Goal: Task Accomplishment & Management: Manage account settings

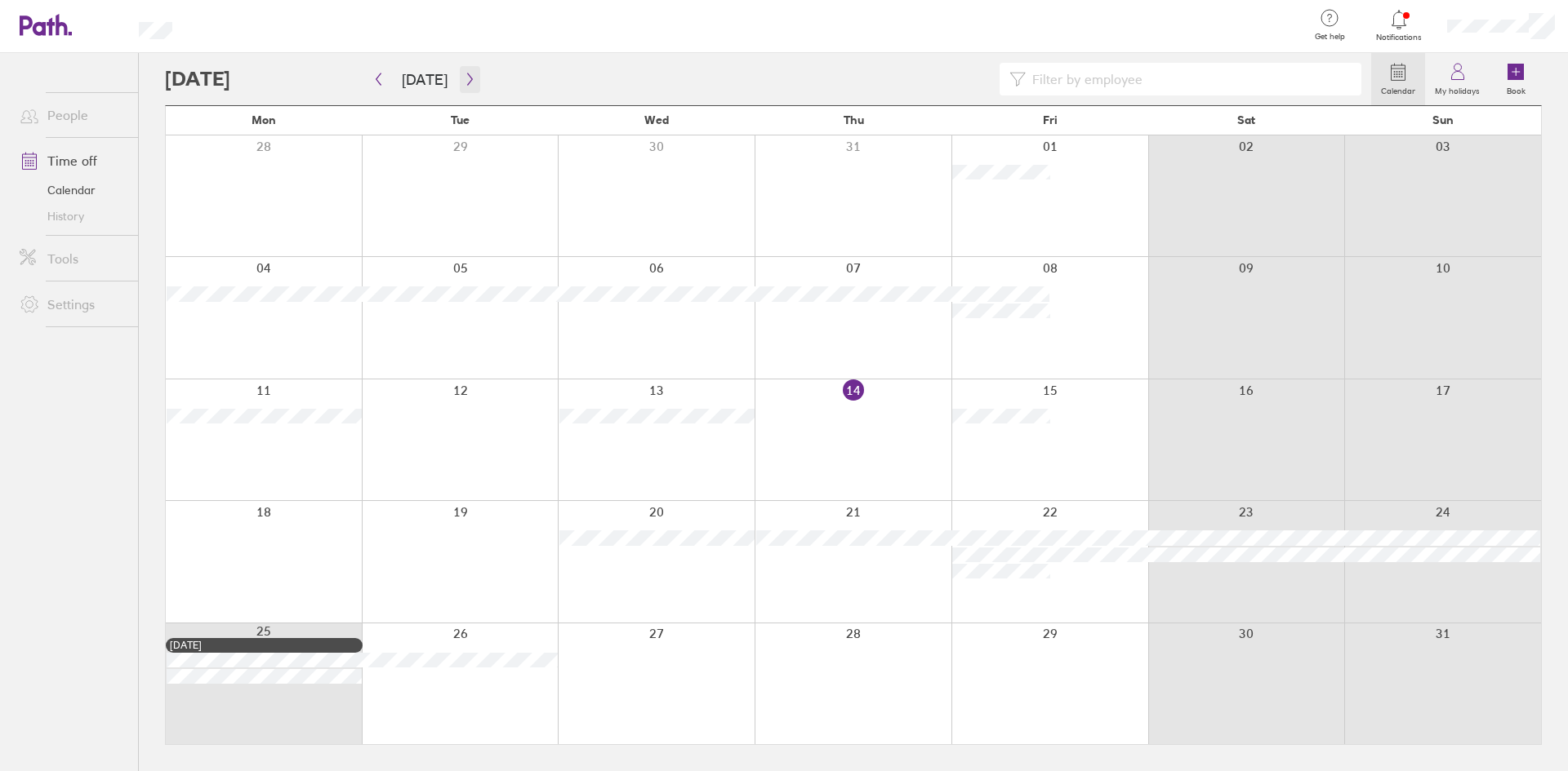
click at [474, 70] on button "button" at bounding box center [469, 80] width 21 height 27
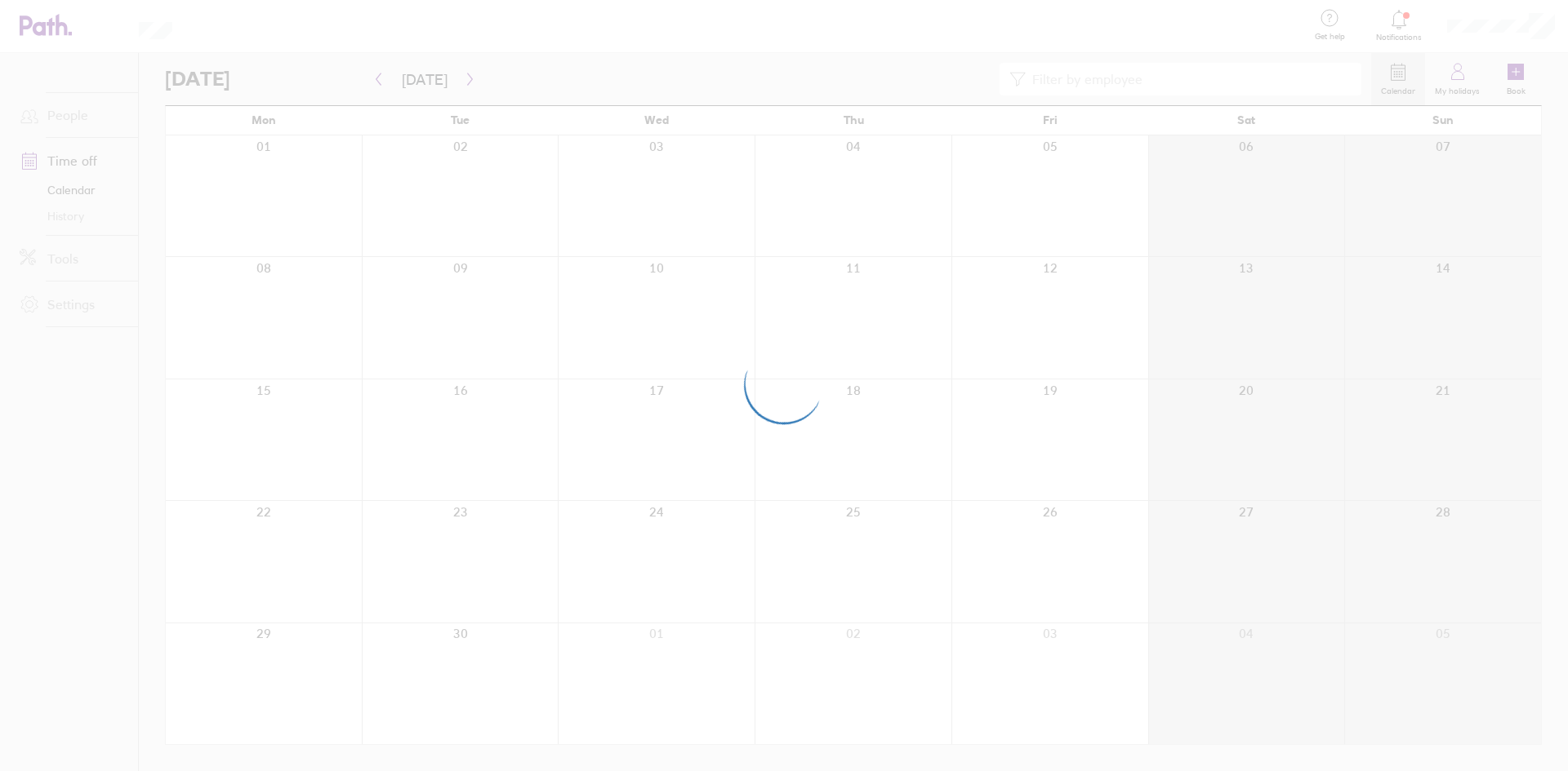
click at [474, 74] on div at bounding box center [784, 385] width 1568 height 771
click at [471, 79] on div at bounding box center [784, 385] width 1568 height 771
click at [464, 77] on div at bounding box center [784, 385] width 1568 height 771
click at [464, 77] on icon "button" at bounding box center [470, 79] width 13 height 13
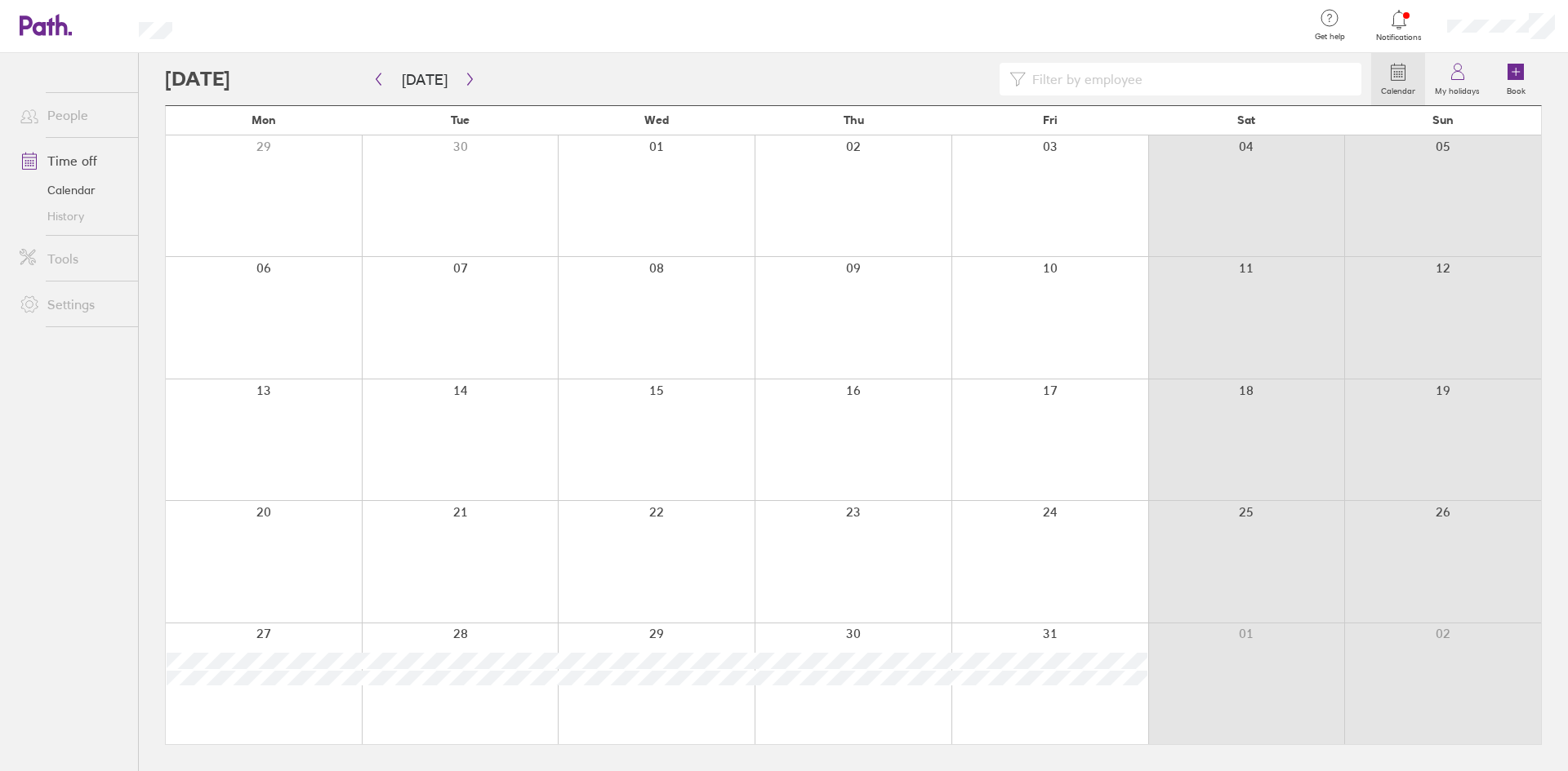
click at [1400, 23] on icon at bounding box center [1399, 20] width 20 height 20
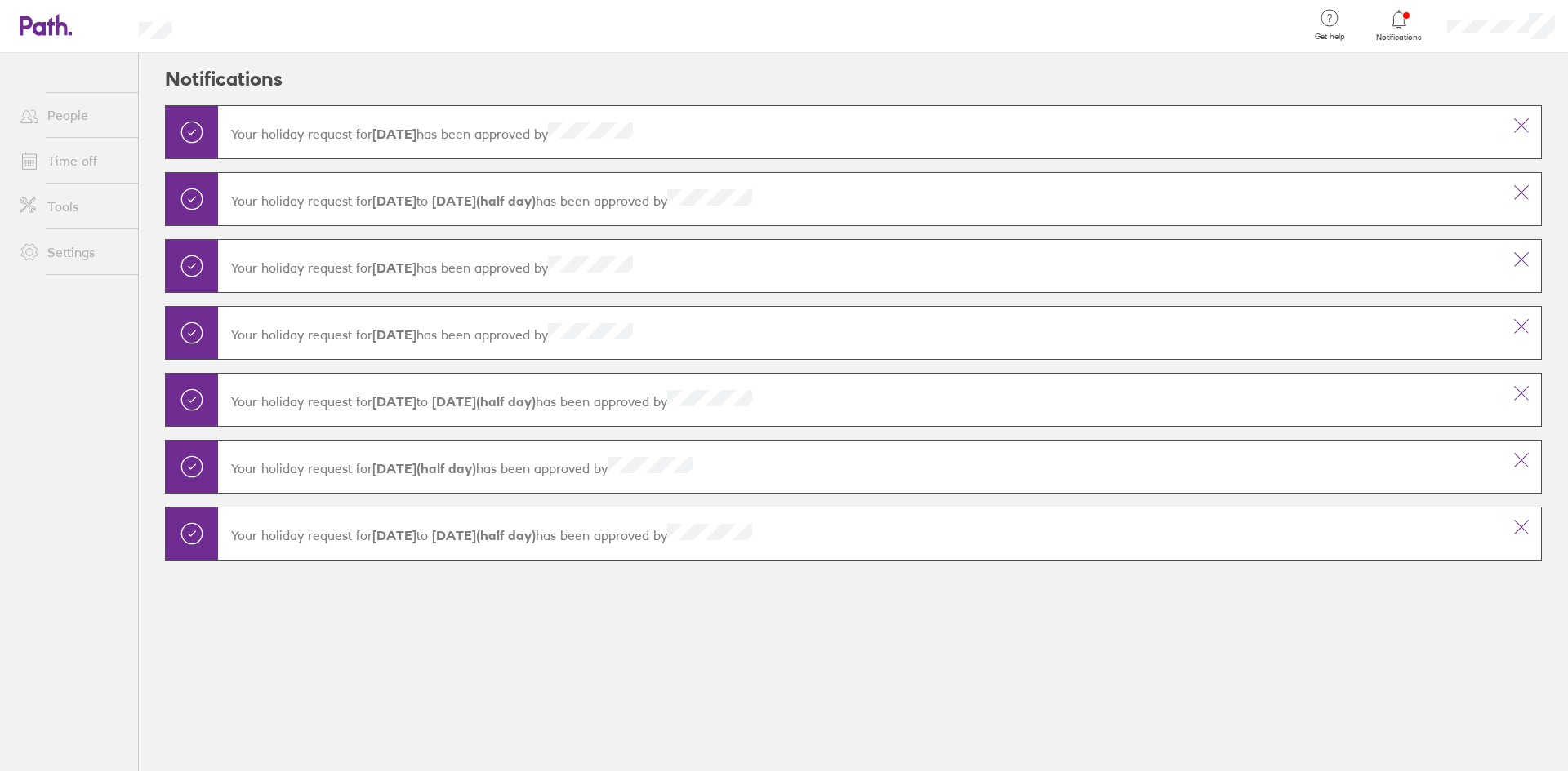
click at [1400, 24] on icon at bounding box center [1399, 20] width 20 height 20
click at [1527, 128] on icon at bounding box center [1522, 126] width 20 height 20
click at [1521, 128] on icon at bounding box center [1522, 126] width 20 height 20
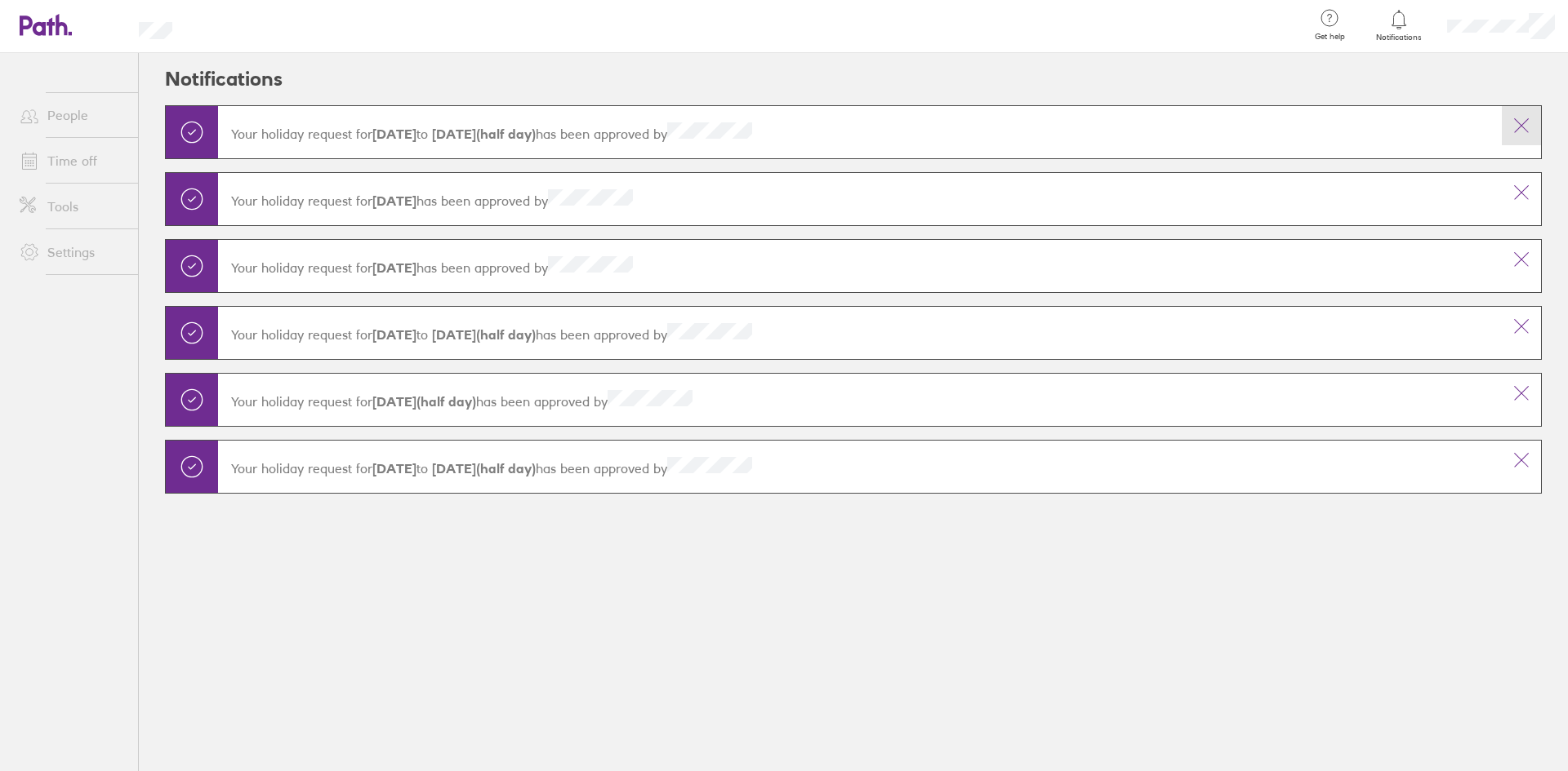
click at [1519, 129] on icon at bounding box center [1522, 126] width 20 height 20
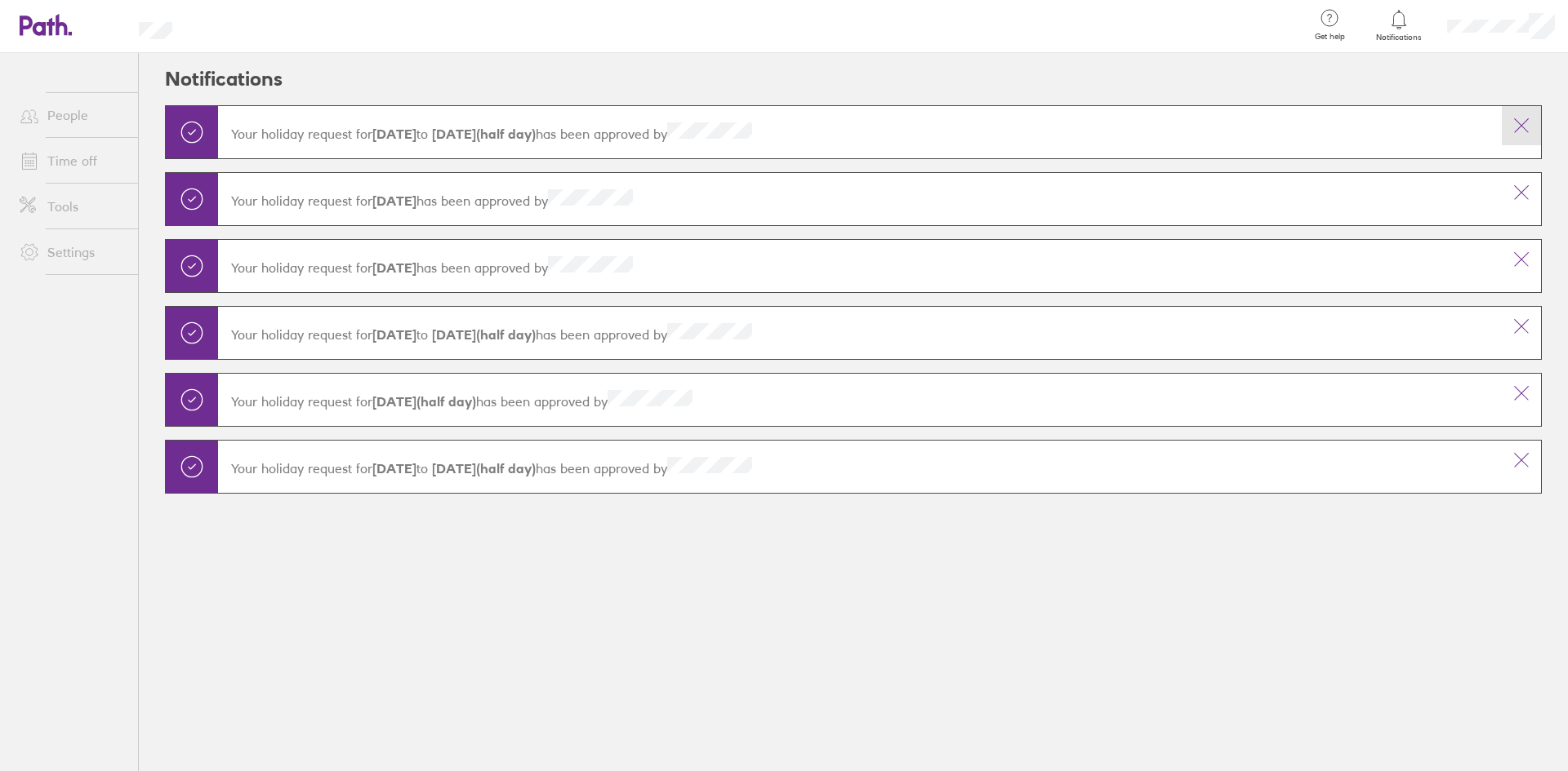
click at [1519, 129] on icon at bounding box center [1522, 126] width 20 height 20
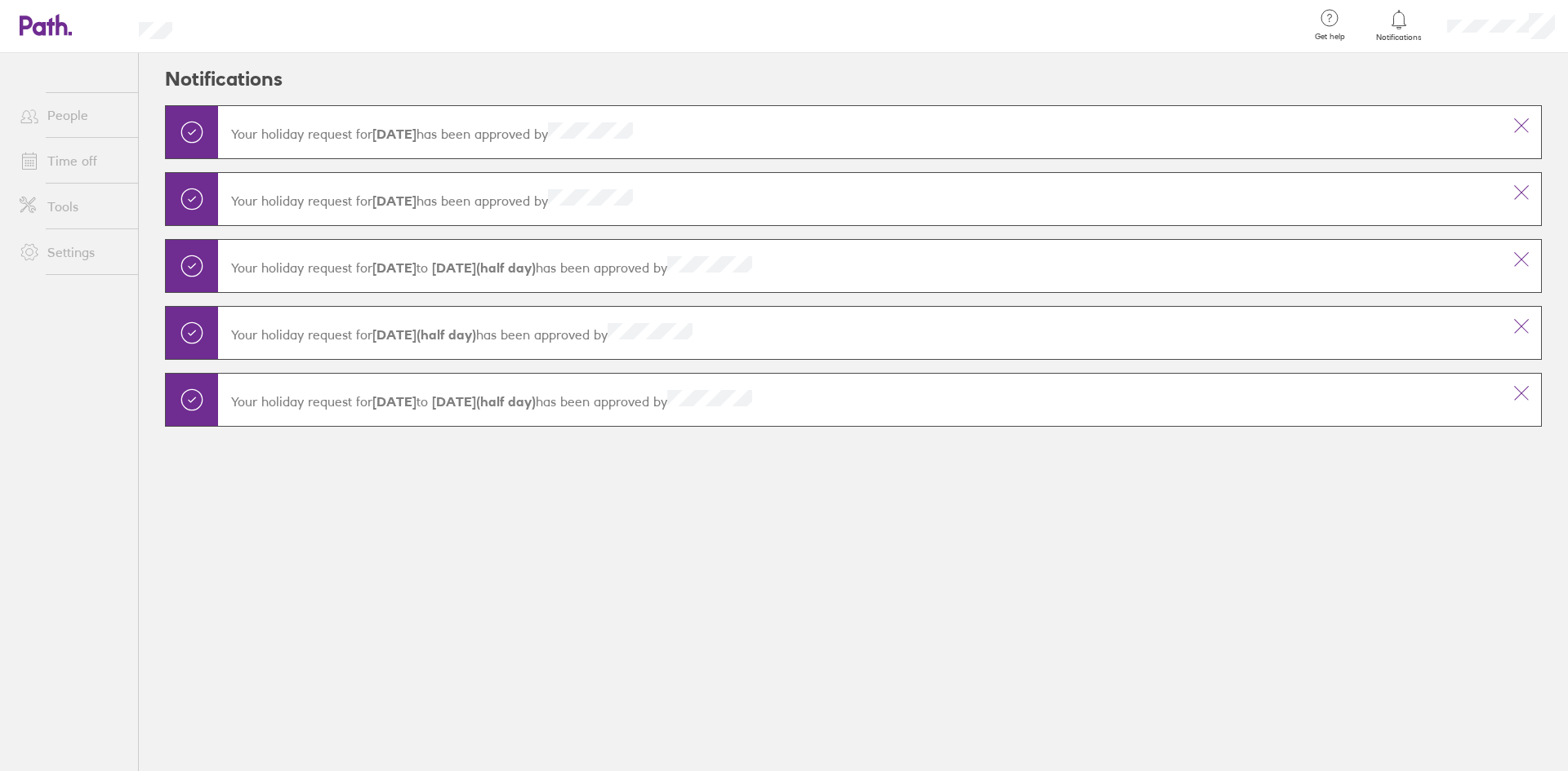
click at [1519, 129] on icon at bounding box center [1522, 126] width 20 height 20
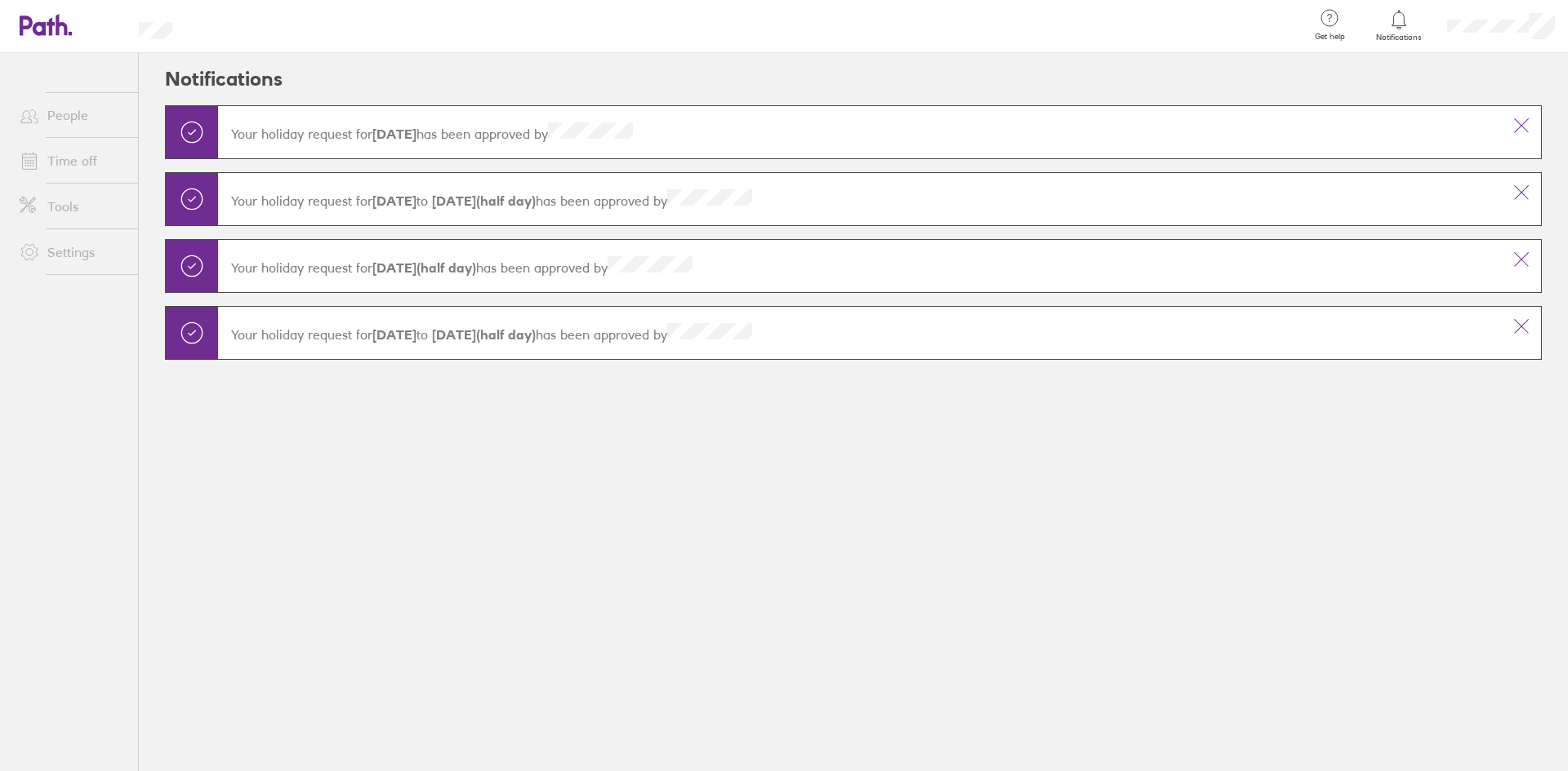
click at [1518, 129] on icon at bounding box center [1521, 126] width 14 height 14
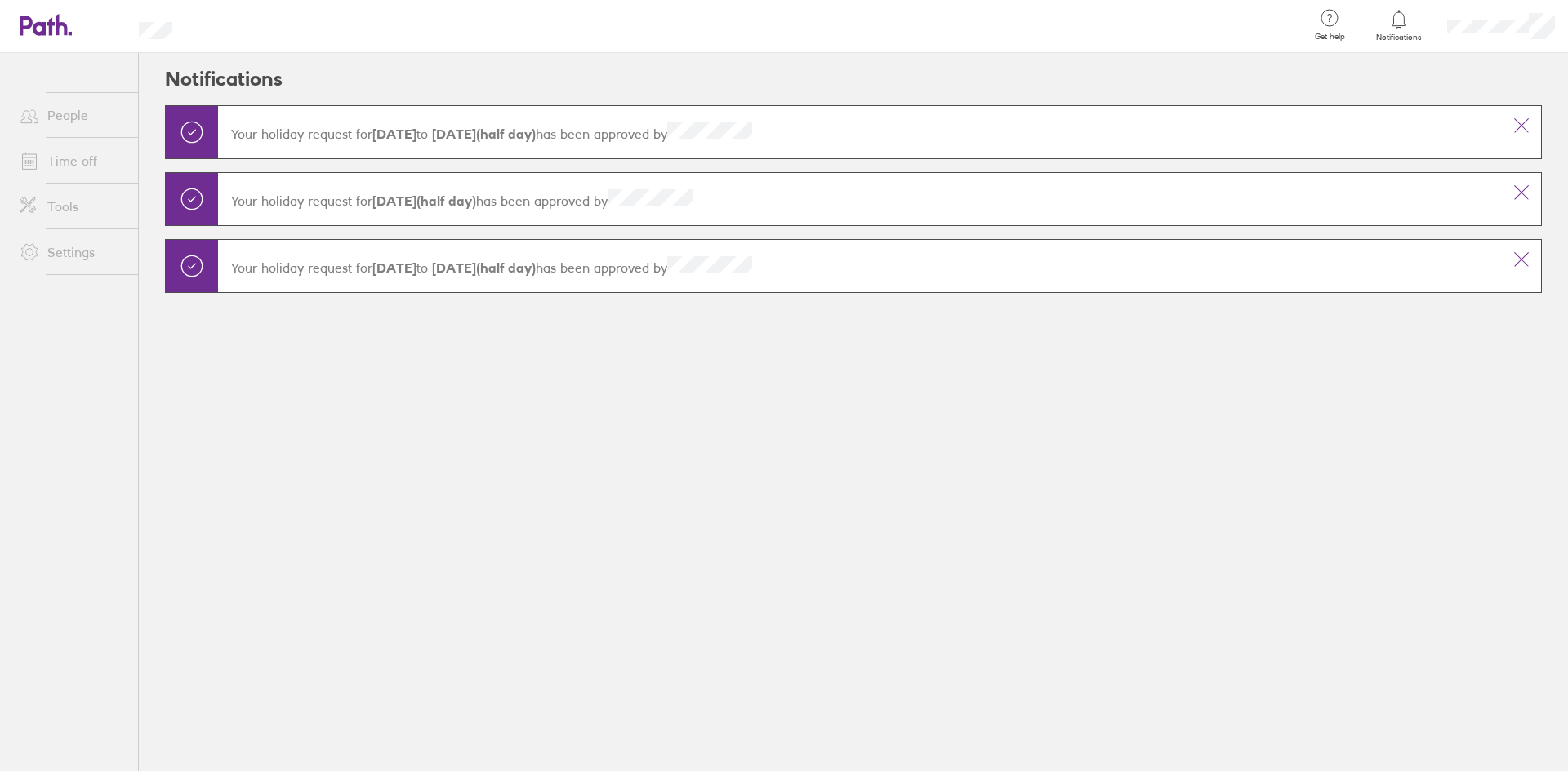
click at [1533, 124] on button at bounding box center [1521, 125] width 39 height 39
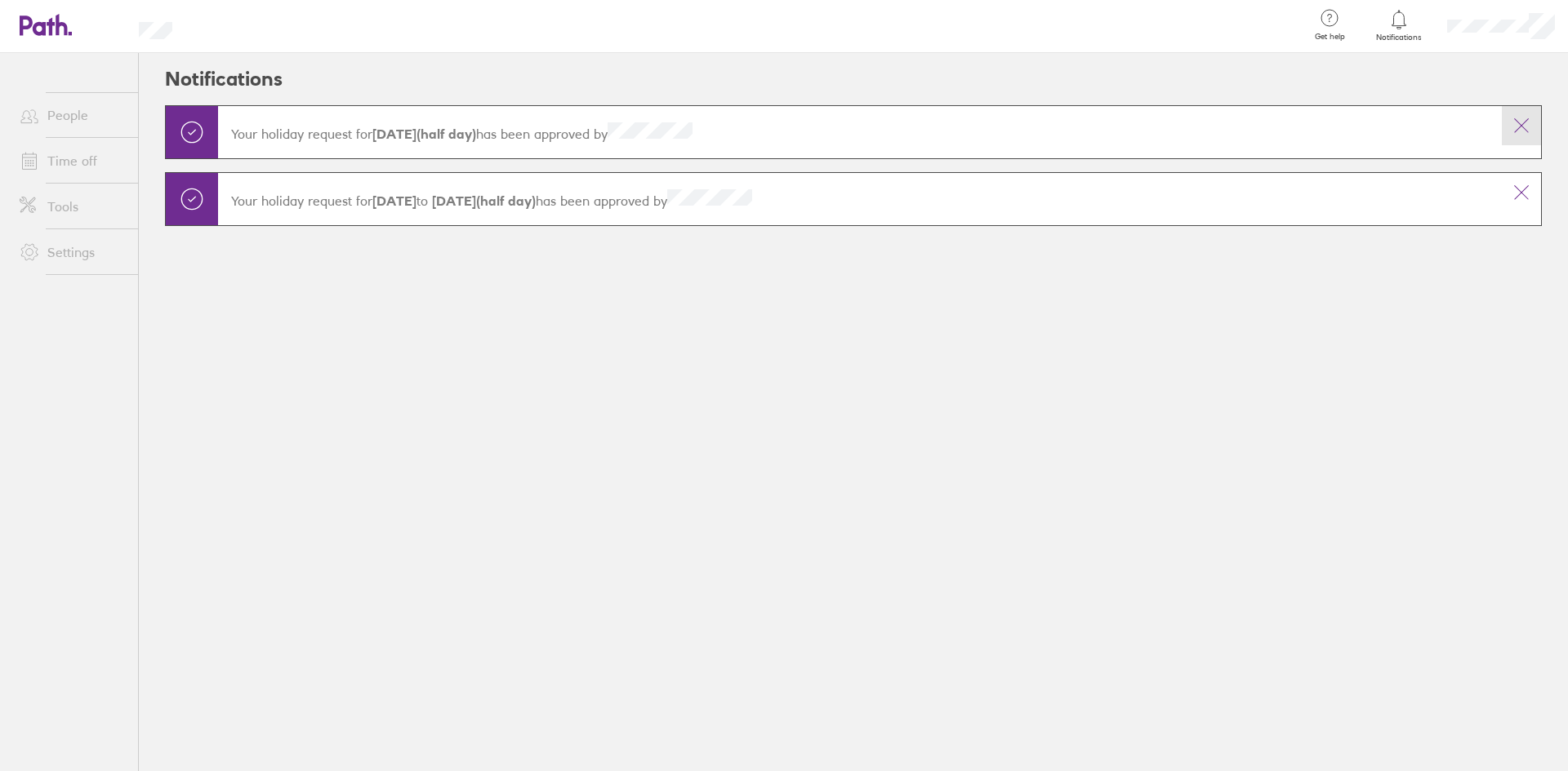
click at [1518, 132] on icon at bounding box center [1522, 126] width 20 height 20
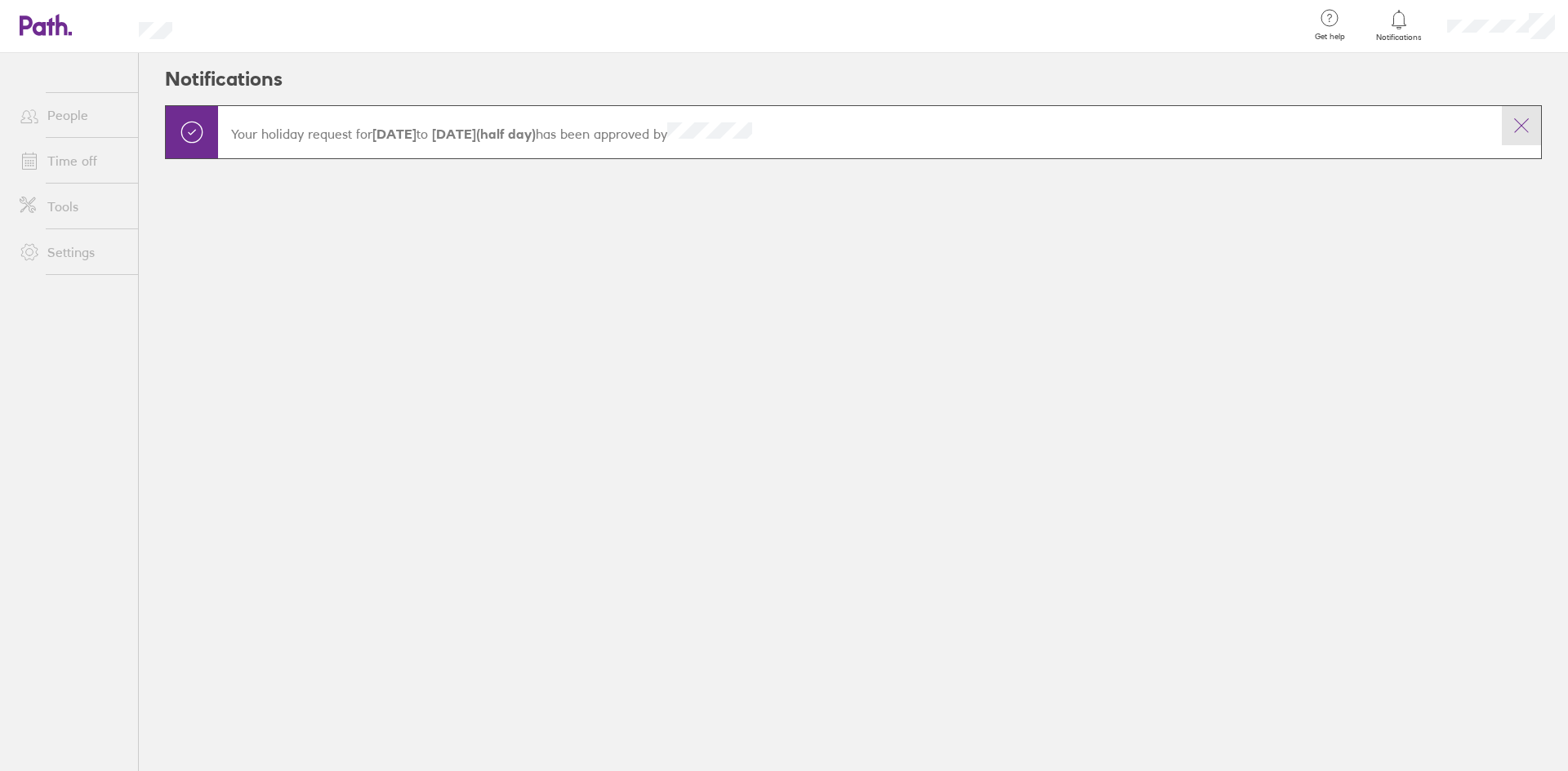
click at [1539, 111] on button at bounding box center [1521, 125] width 39 height 39
click at [99, 166] on link "Time off" at bounding box center [72, 160] width 131 height 33
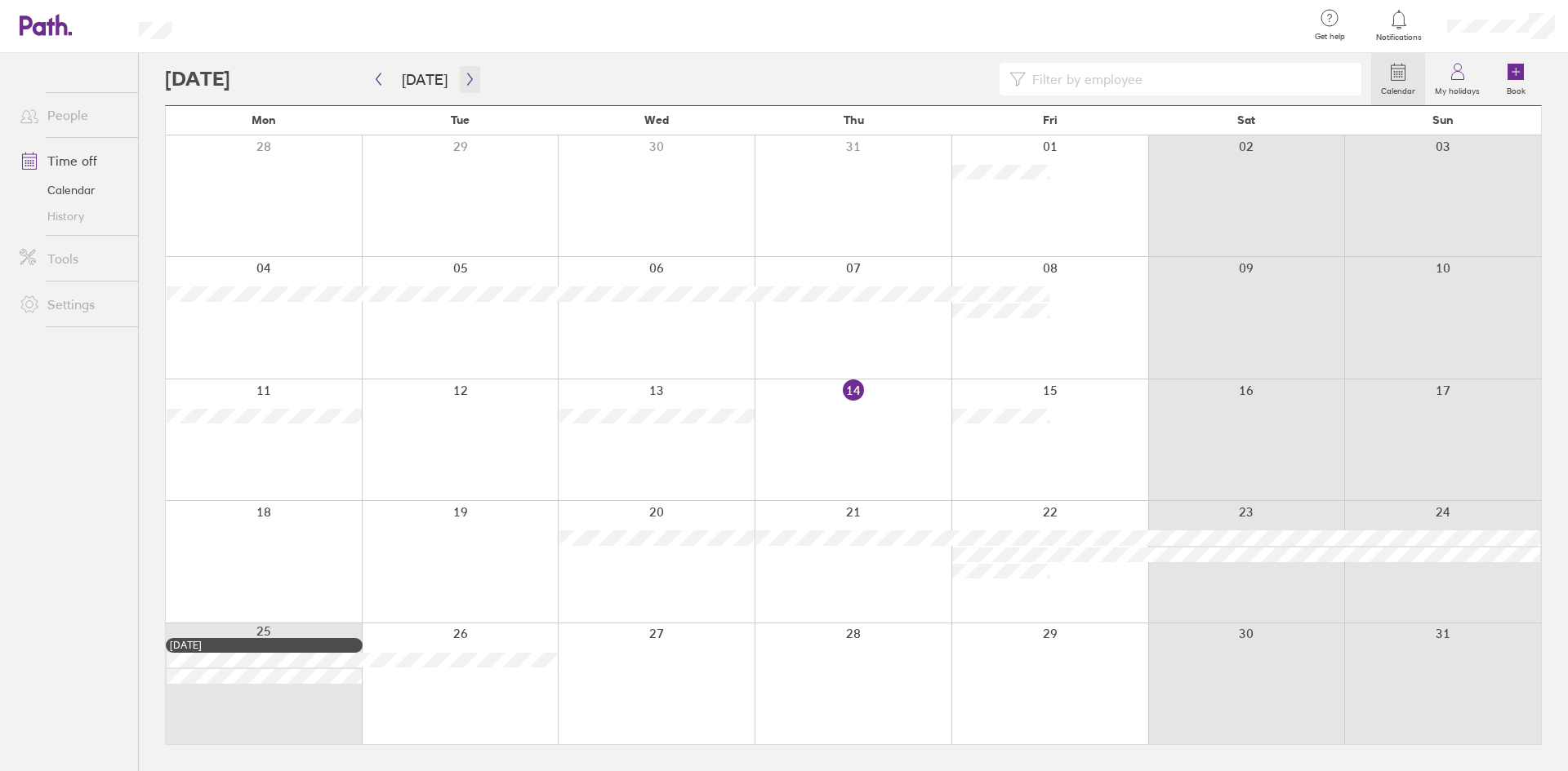
click at [464, 83] on icon "button" at bounding box center [470, 79] width 13 height 13
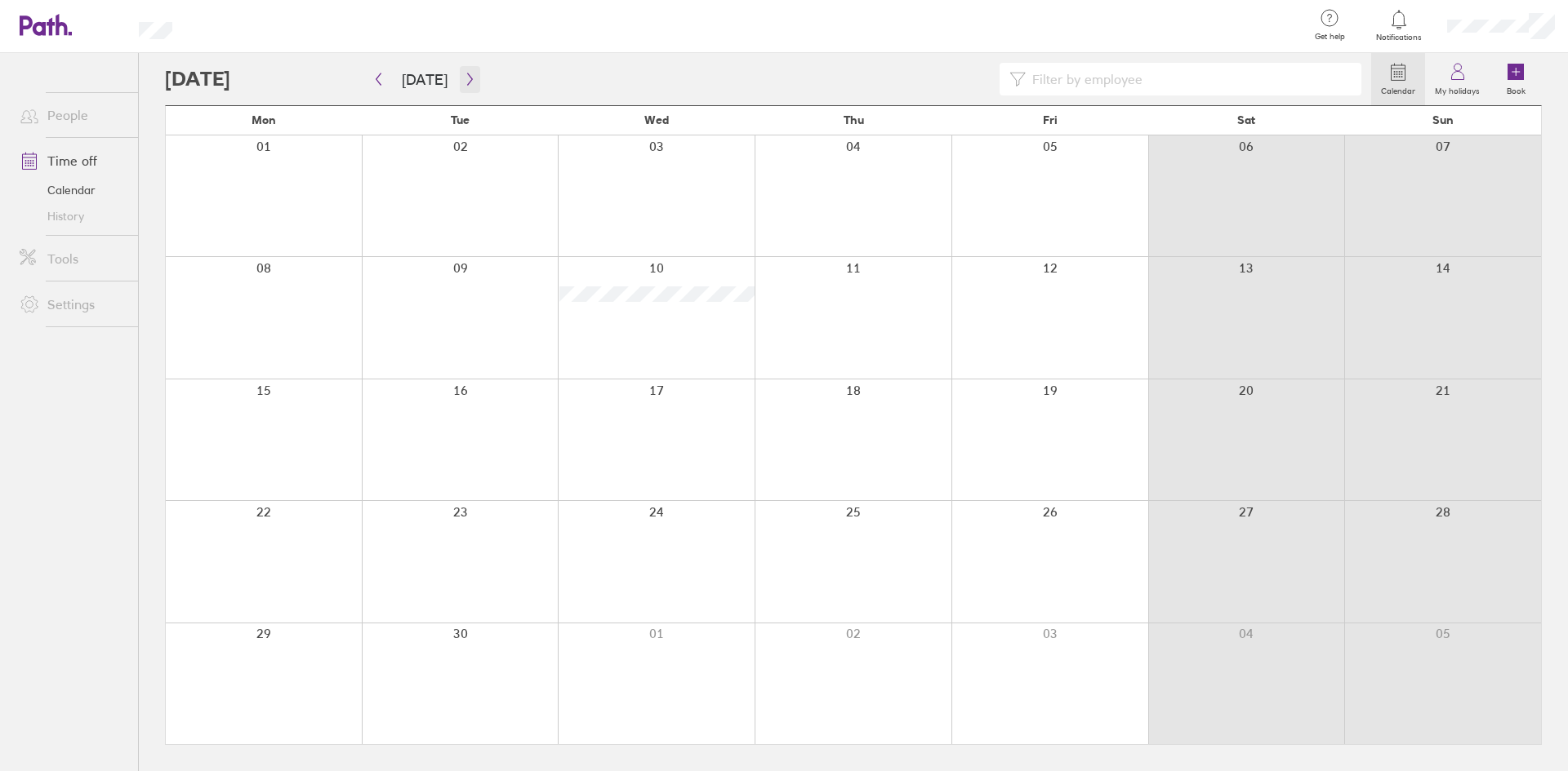
click at [460, 92] on button "button" at bounding box center [469, 80] width 21 height 27
